Goal: Navigation & Orientation: Find specific page/section

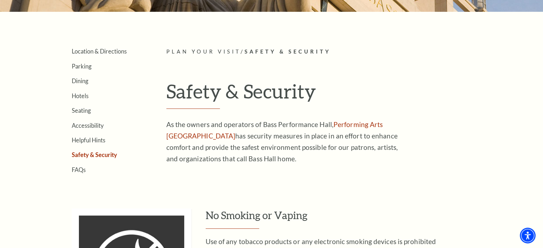
scroll to position [139, 0]
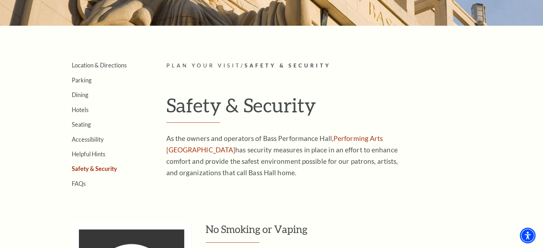
click at [92, 124] on li "Seating" at bounding box center [108, 124] width 73 height 7
click at [88, 123] on link "Seating" at bounding box center [81, 124] width 19 height 7
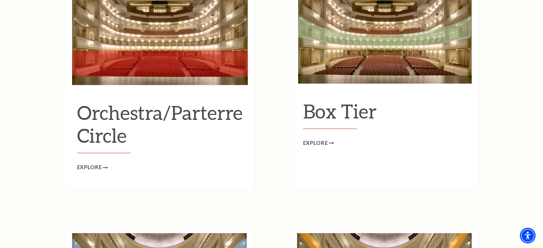
scroll to position [712, 0]
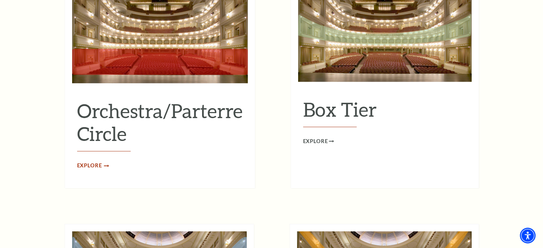
click at [97, 161] on span "Explore" at bounding box center [89, 165] width 25 height 9
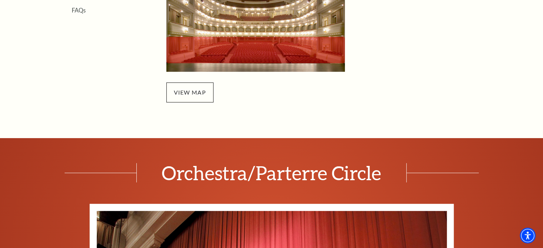
scroll to position [318, 0]
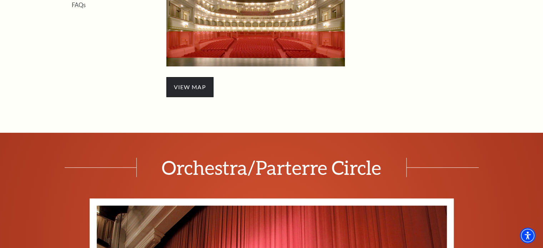
click at [200, 85] on span "view map" at bounding box center [189, 87] width 47 height 20
